Goal: Check status: Check status

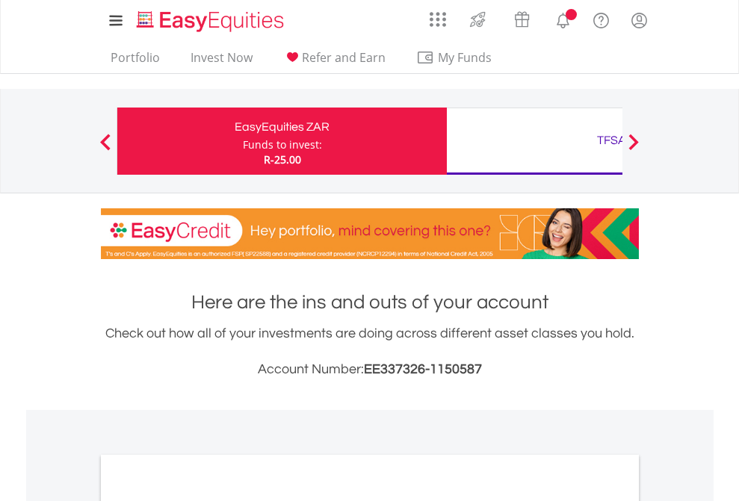
click at [243, 141] on div "Funds to invest:" at bounding box center [282, 144] width 79 height 15
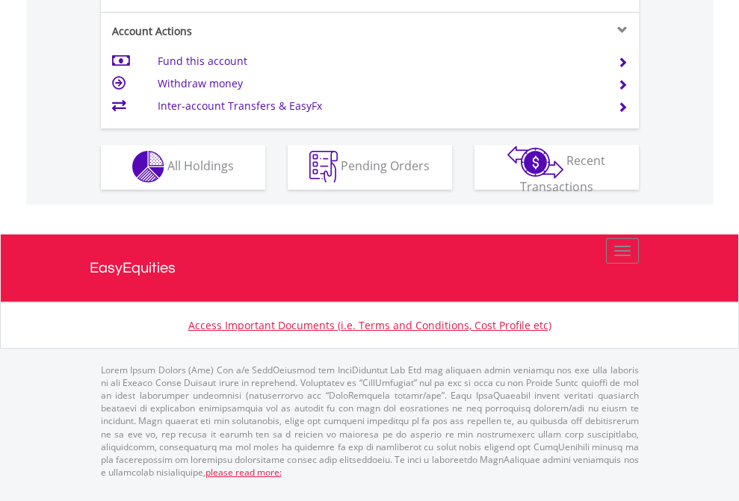
scroll to position [1397, 0]
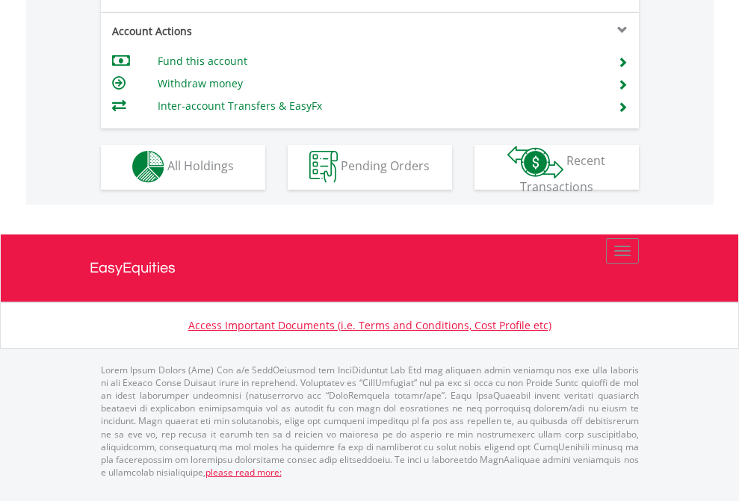
scroll to position [1273, 0]
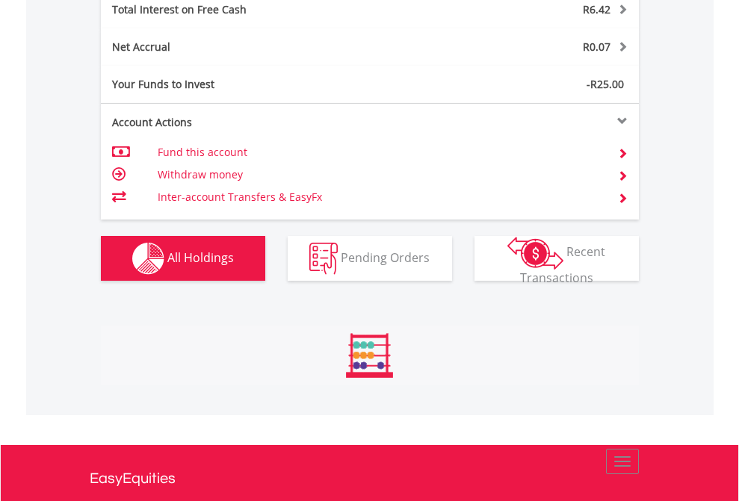
scroll to position [143, 234]
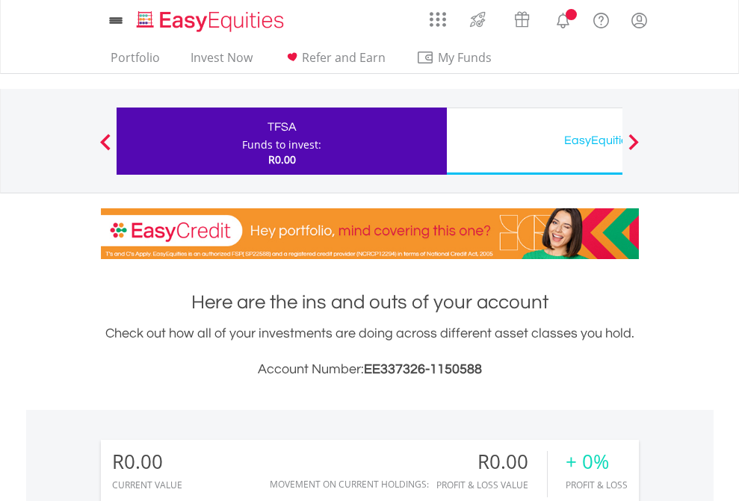
scroll to position [1110, 0]
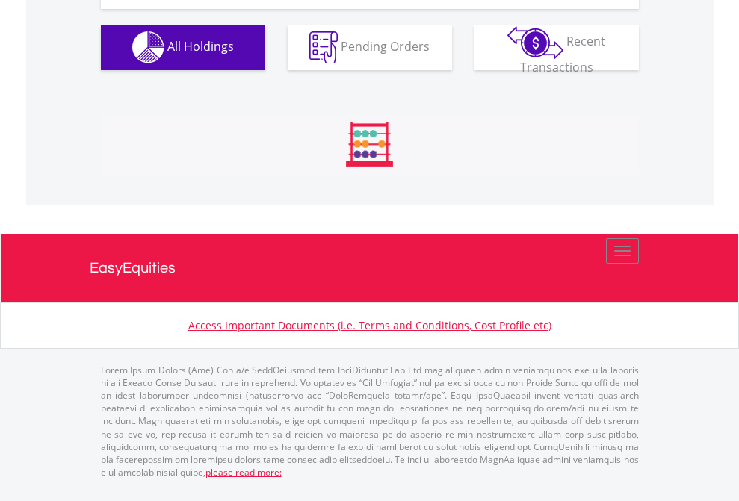
scroll to position [1479, 0]
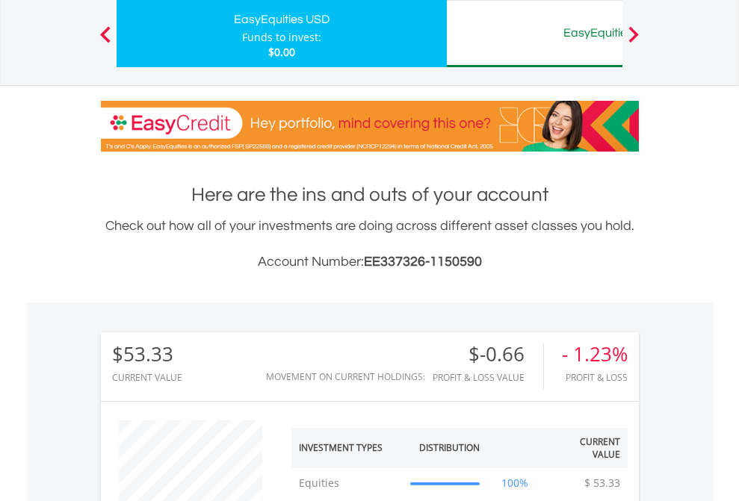
scroll to position [143, 234]
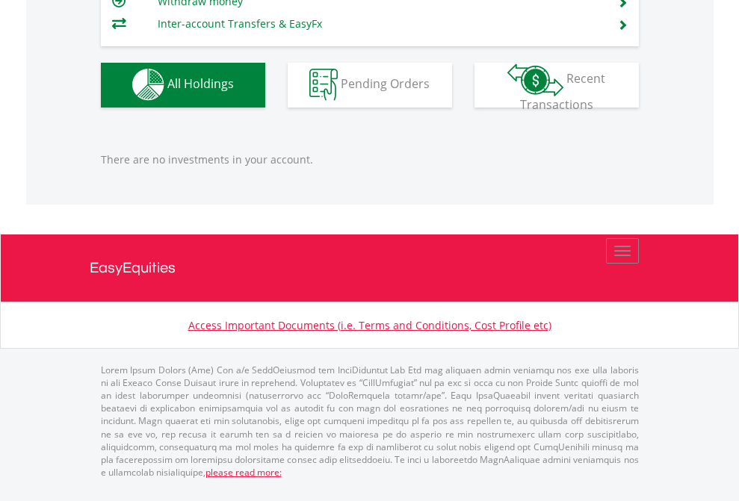
scroll to position [143, 234]
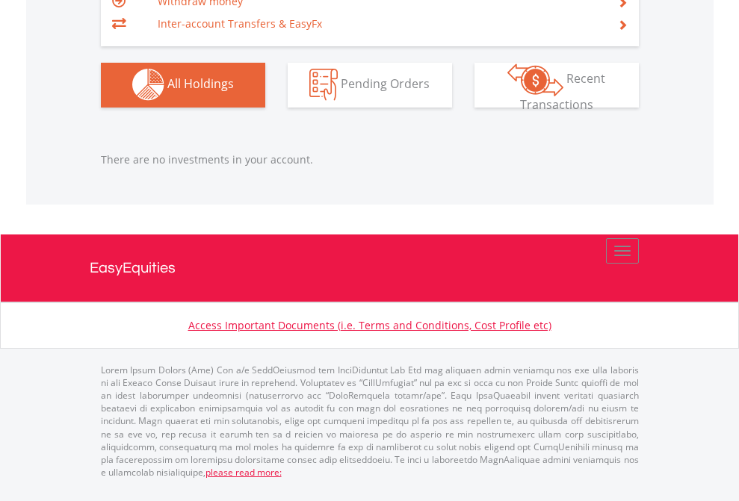
scroll to position [143, 234]
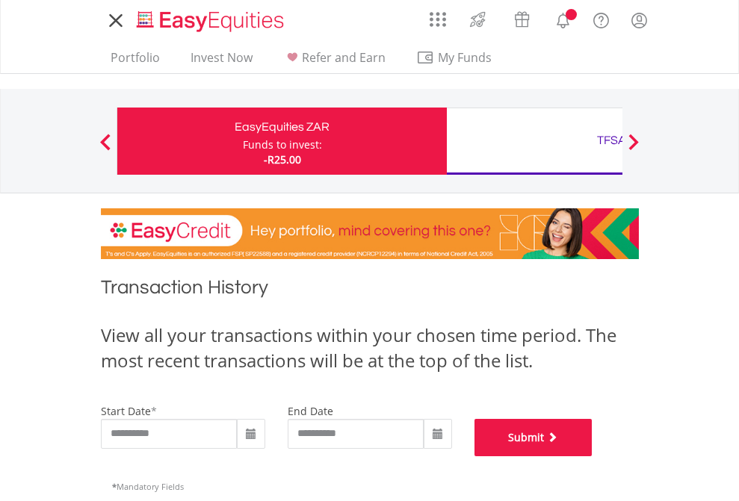
click at [592, 456] on button "Submit" at bounding box center [533, 437] width 118 height 37
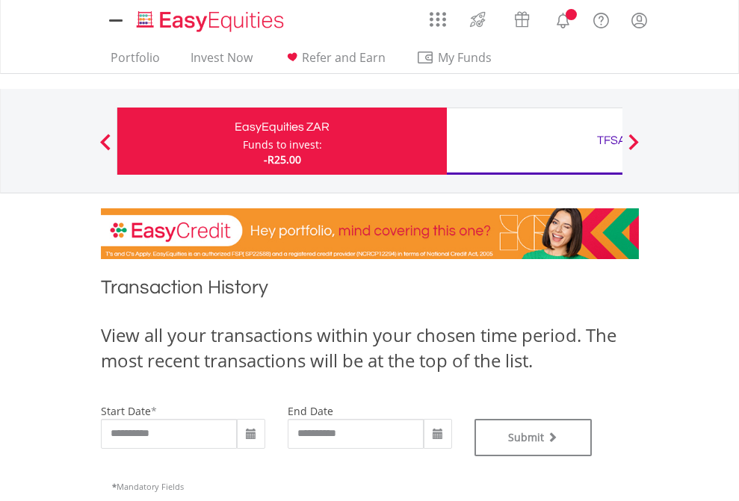
click at [534, 141] on div "TFSA" at bounding box center [611, 140] width 311 height 21
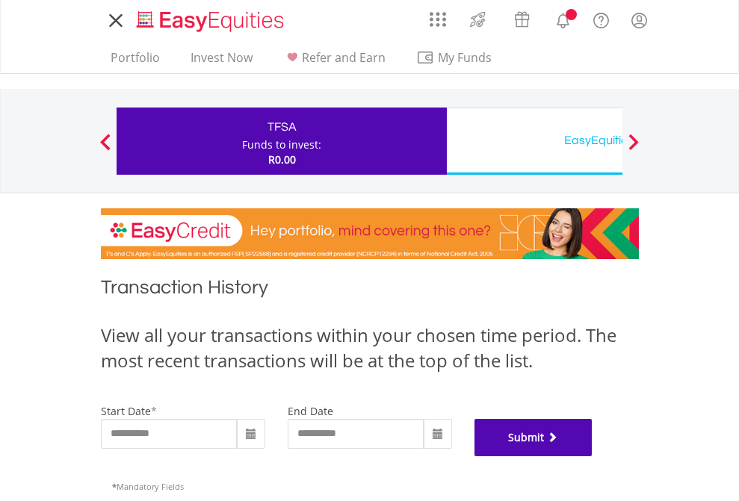
click at [592, 456] on button "Submit" at bounding box center [533, 437] width 118 height 37
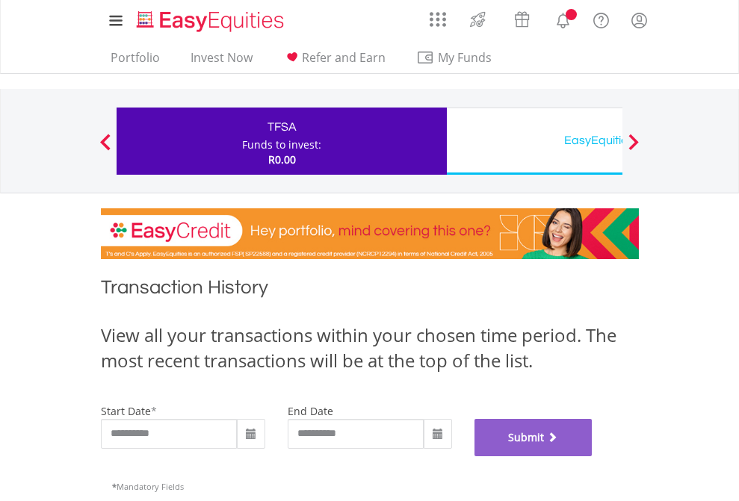
scroll to position [606, 0]
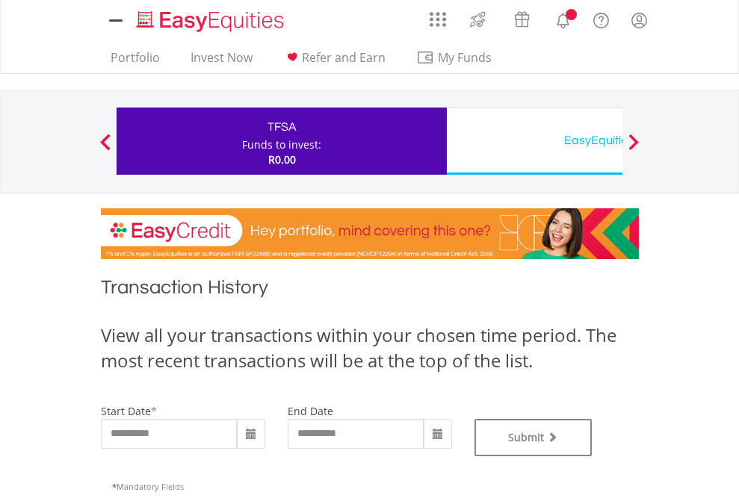
click at [534, 141] on div "EasyEquities USD" at bounding box center [611, 140] width 311 height 21
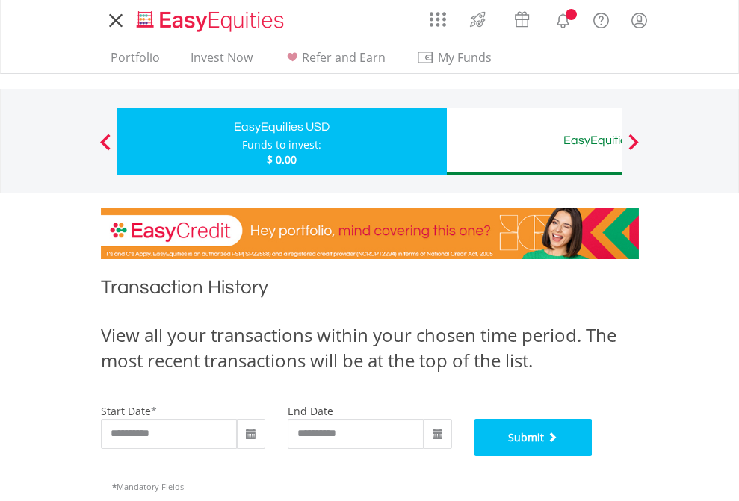
click at [592, 456] on button "Submit" at bounding box center [533, 437] width 118 height 37
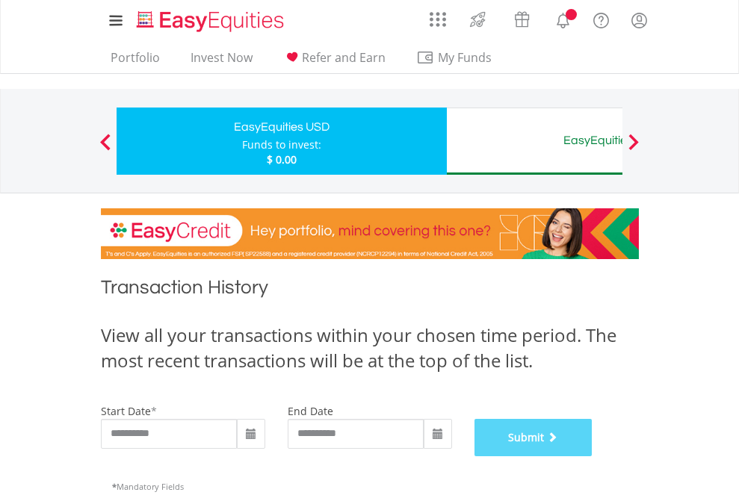
scroll to position [606, 0]
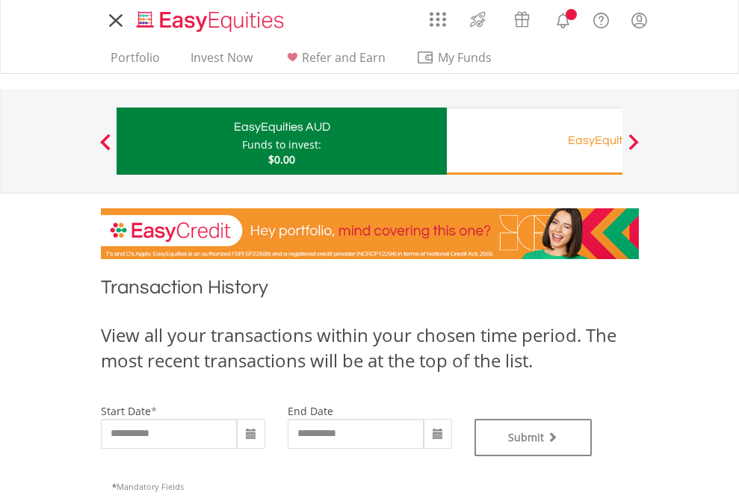
type input "**********"
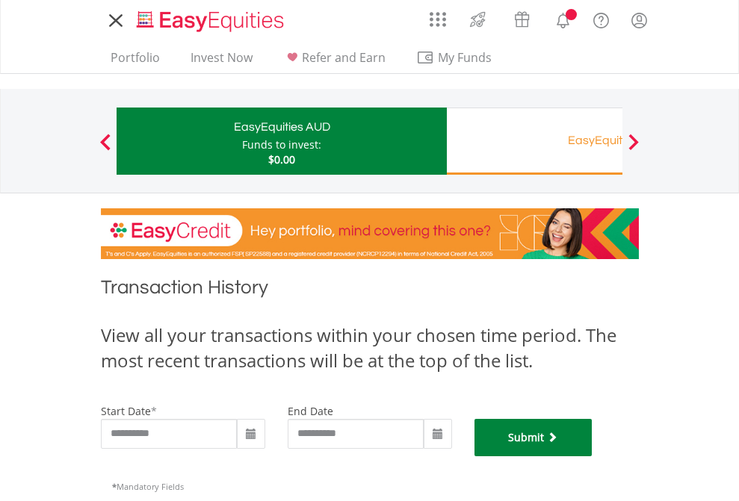
click at [592, 456] on button "Submit" at bounding box center [533, 437] width 118 height 37
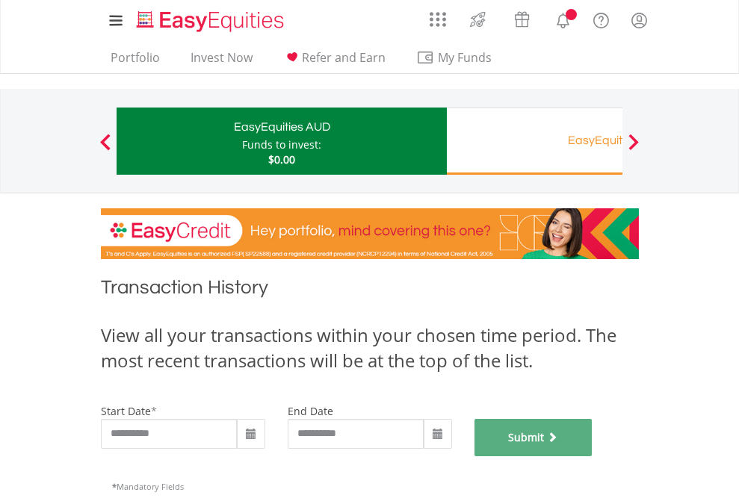
scroll to position [606, 0]
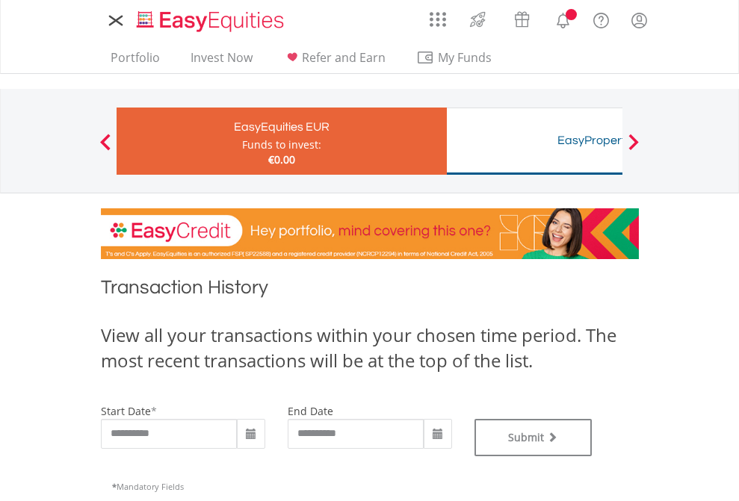
type input "**********"
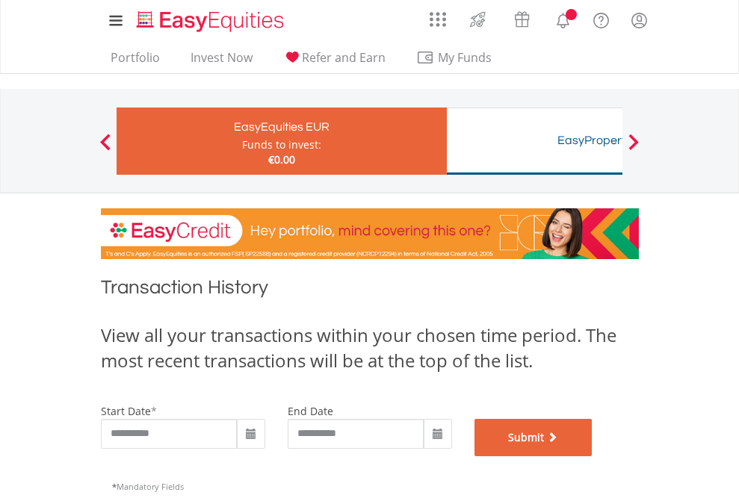
click at [592, 456] on button "Submit" at bounding box center [533, 437] width 118 height 37
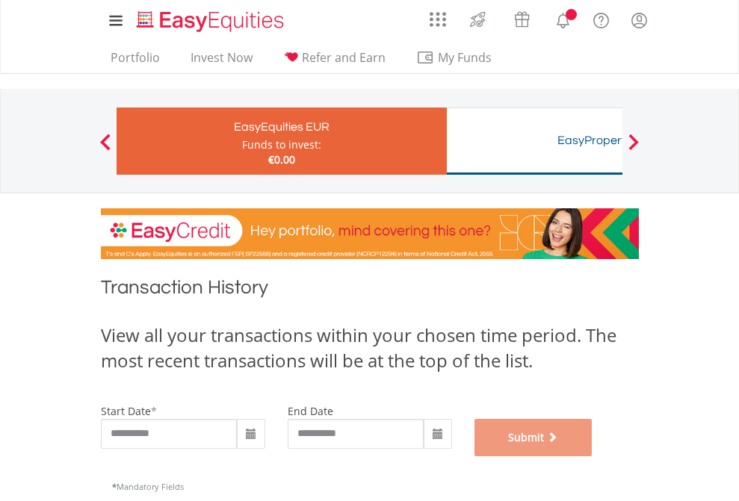
scroll to position [606, 0]
